Goal: Submit feedback/report problem: Submit feedback/report problem

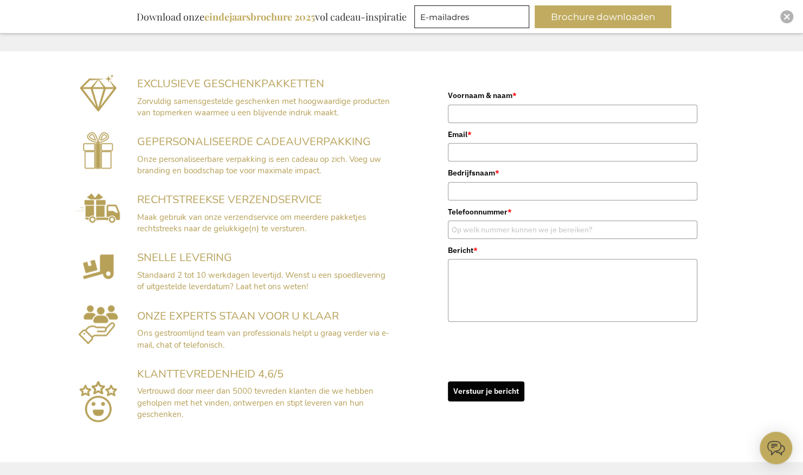
scroll to position [199, 0]
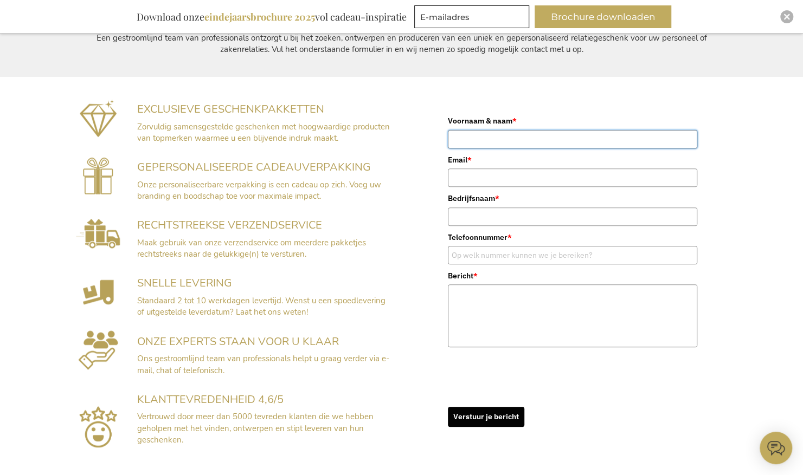
click at [508, 134] on input "Voornaam & naam *" at bounding box center [572, 139] width 249 height 18
type input "[PERSON_NAME]"
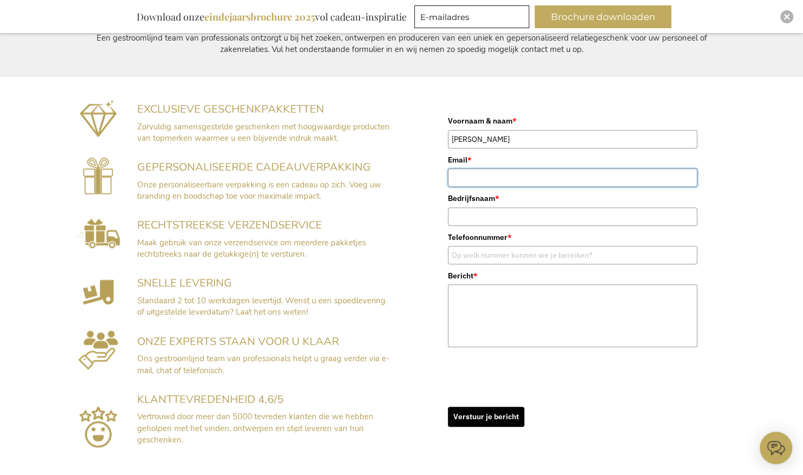
type input "[EMAIL_ADDRESS][DOMAIN_NAME]"
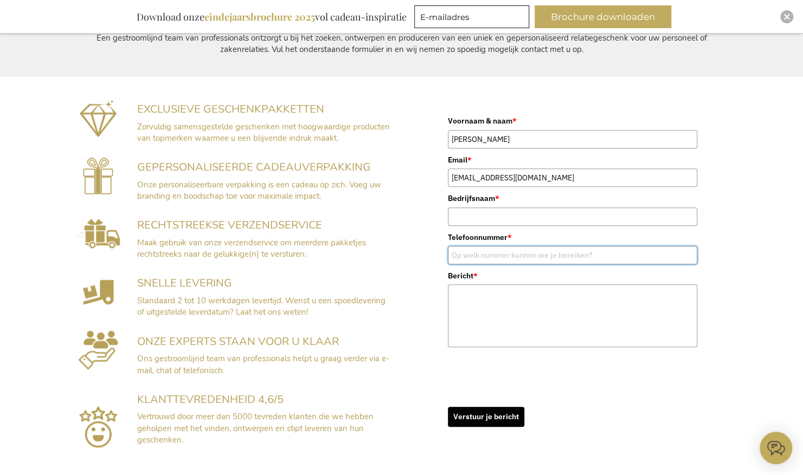
type input "0474357413"
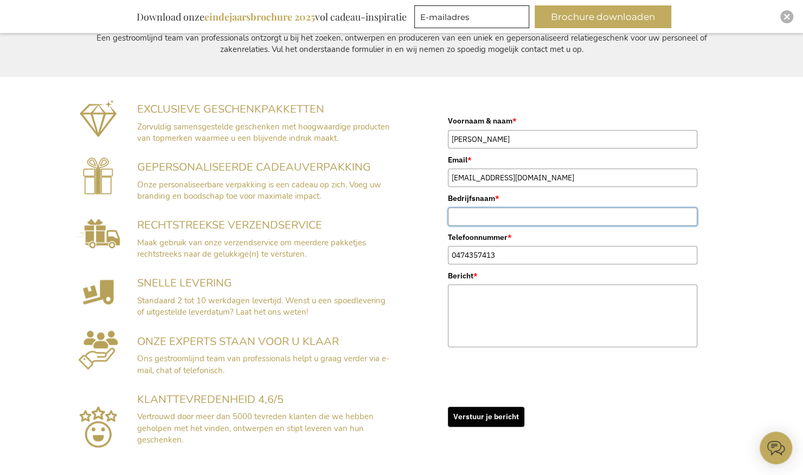
click at [454, 217] on input "Bedrijfsnaam *" at bounding box center [572, 217] width 249 height 18
type input "Pandora"
click at [476, 294] on textarea "Bericht *" at bounding box center [572, 316] width 249 height 63
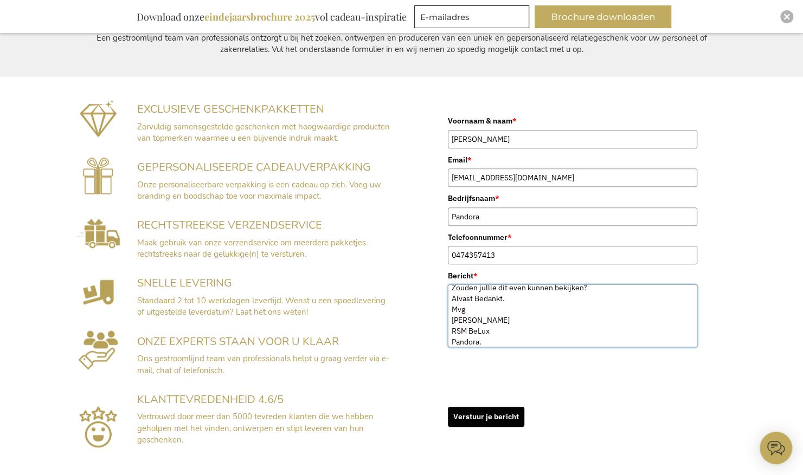
scroll to position [60, 0]
paste textarea "Beste, Mijn naam is [PERSON_NAME], ik werk voor Pandora Jewellery als Regionaal…"
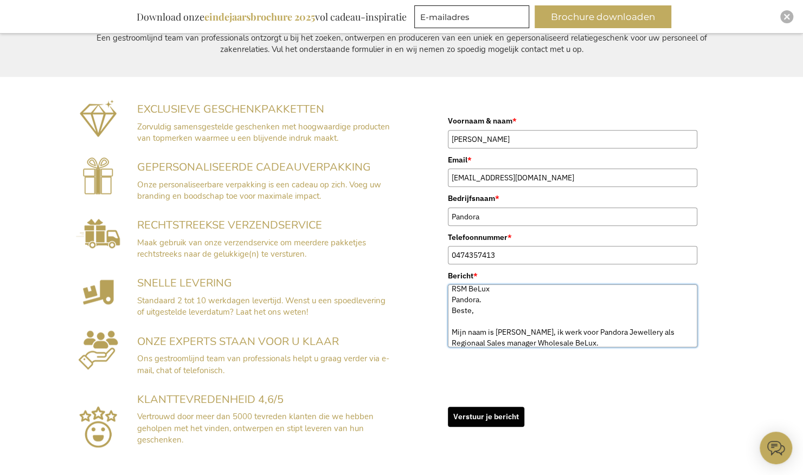
click at [493, 297] on textarea "Beste, Jammer genoeg heb ik tot op heden geen respons verkregen op mijn voorgaa…" at bounding box center [572, 316] width 249 height 63
type textarea "Beste, Jammer genoeg heb ik tot op heden geen respons verkregen op mijn voorgaa…"
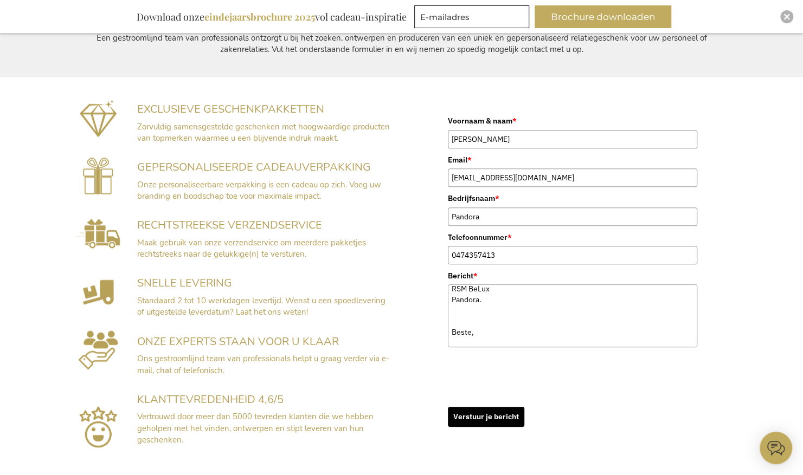
click at [490, 410] on button "Verstuur je bericht" at bounding box center [486, 417] width 76 height 20
